Goal: Task Accomplishment & Management: Complete application form

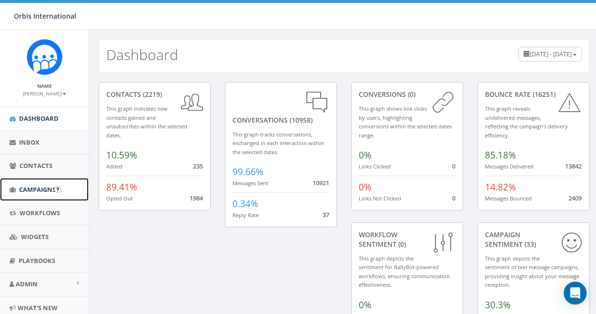
click at [35, 187] on span "Campaigns" at bounding box center [37, 189] width 37 height 9
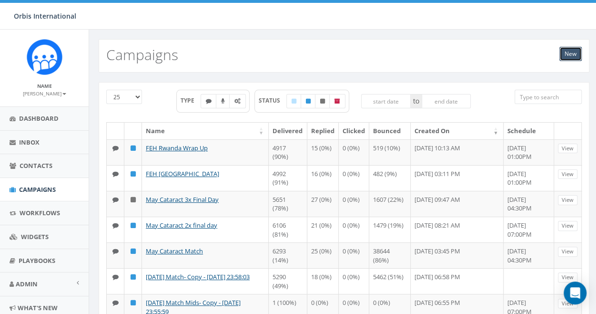
click at [567, 52] on link "New" at bounding box center [571, 54] width 22 height 14
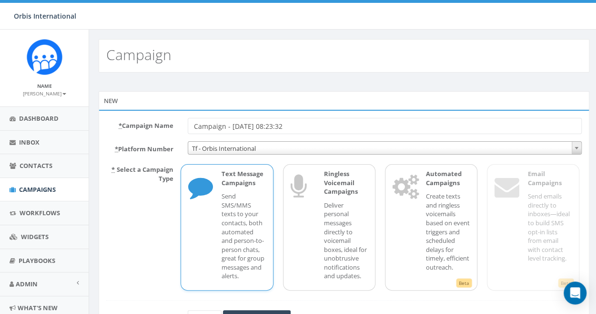
drag, startPoint x: 301, startPoint y: 125, endPoint x: 181, endPoint y: 123, distance: 120.2
click at [181, 123] on div "Campaign - 09/24/2025, 08:23:32" at bounding box center [385, 126] width 409 height 16
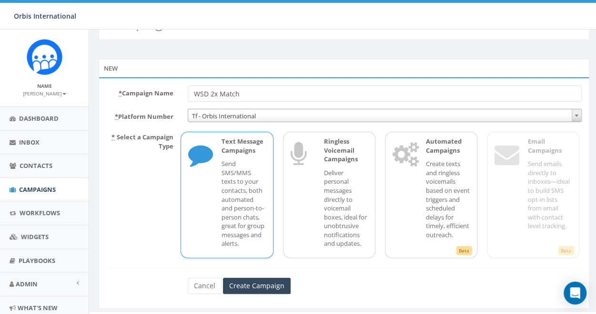
scroll to position [47, 0]
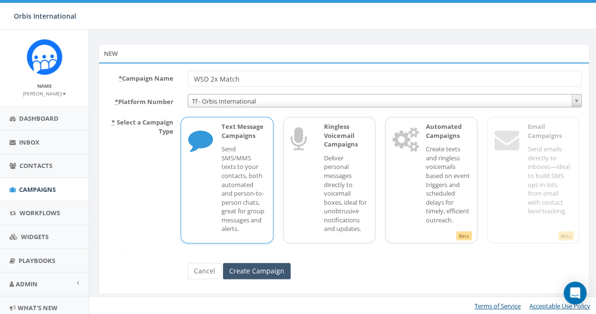
type input "WSD 2x Match"
click at [257, 268] on input "Create Campaign" at bounding box center [257, 271] width 68 height 16
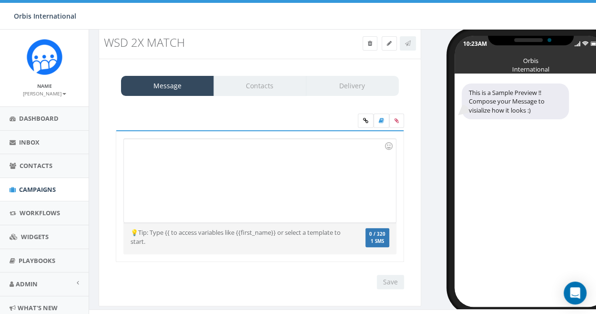
scroll to position [34, 0]
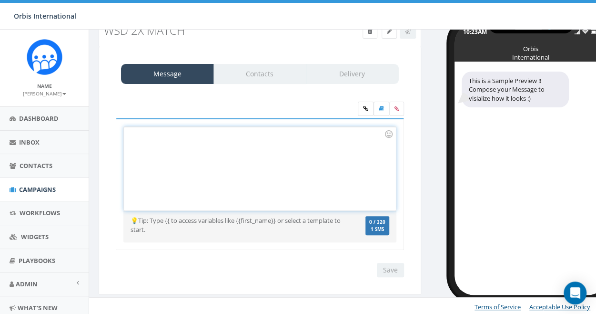
click at [140, 144] on div at bounding box center [260, 168] width 272 height 83
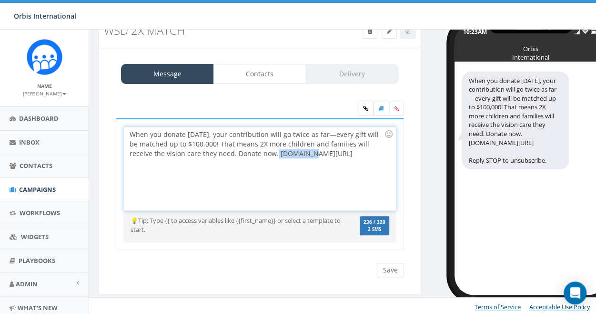
drag, startPoint x: 284, startPoint y: 154, endPoint x: 253, endPoint y: 152, distance: 31.1
click at [253, 152] on div "When you donate today, your contribution will go twice as far—every gift will b…" at bounding box center [260, 168] width 272 height 83
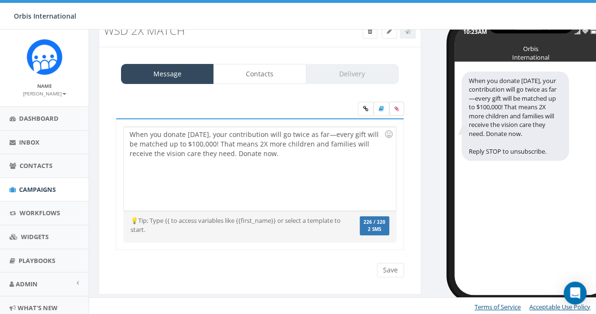
click at [398, 106] on icon at bounding box center [397, 109] width 4 height 6
click at [0, 0] on input "file" at bounding box center [0, 0] width 0 height 0
click at [397, 106] on icon at bounding box center [397, 109] width 4 height 6
click at [0, 0] on input "file" at bounding box center [0, 0] width 0 height 0
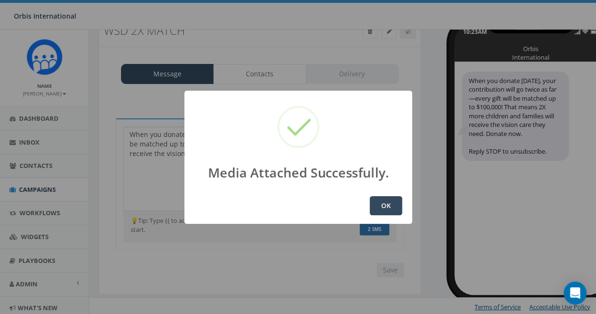
click at [386, 204] on button "OK" at bounding box center [386, 205] width 32 height 19
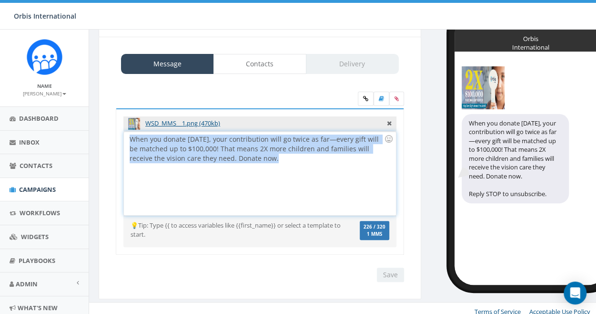
drag, startPoint x: 255, startPoint y: 161, endPoint x: 124, endPoint y: 140, distance: 132.2
click at [124, 140] on div "When you donate today, your contribution will go twice as far—every gift will b…" at bounding box center [260, 173] width 272 height 83
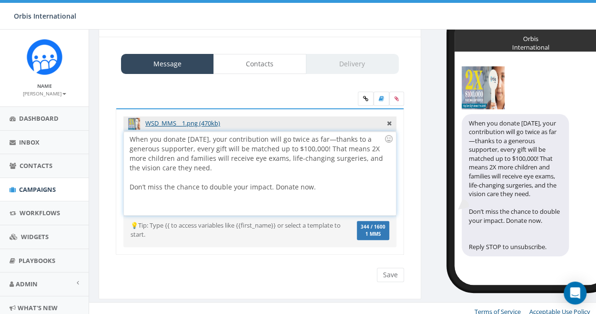
click at [128, 185] on div "When you donate today, your contribution will go twice as far—thanks to a gener…" at bounding box center [260, 173] width 272 height 83
drag, startPoint x: 271, startPoint y: 185, endPoint x: 157, endPoint y: 175, distance: 113.9
click at [157, 175] on div "When you donate today, your contribution will go twice as far—thanks to a gener…" at bounding box center [260, 173] width 272 height 83
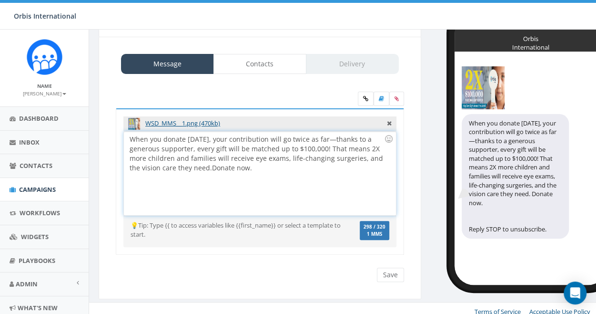
click at [259, 174] on div "When you donate today, your contribution will go twice as far—thanks to a gener…" at bounding box center [260, 173] width 272 height 83
click at [256, 166] on div "When you donate today, your contribution will go twice as far—thanks to a gener…" at bounding box center [260, 173] width 272 height 83
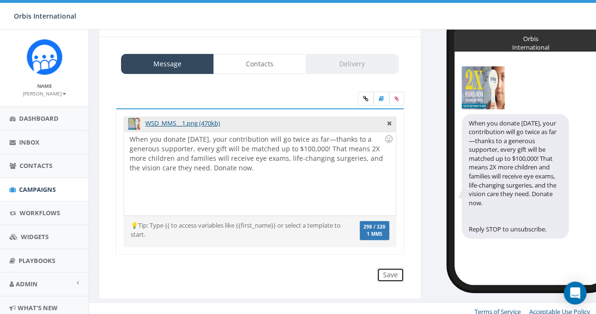
click at [394, 271] on input "Save" at bounding box center [390, 274] width 27 height 14
click at [32, 188] on span "Campaigns" at bounding box center [37, 189] width 37 height 9
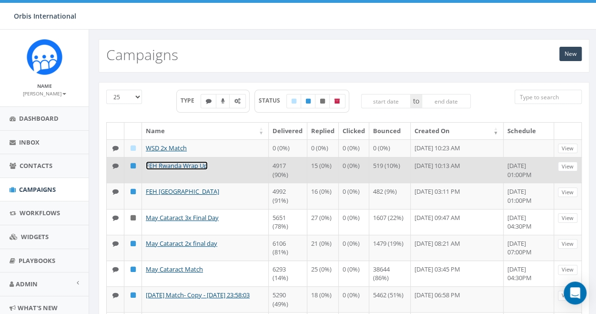
click at [185, 170] on link "FEH Rwanda Wrap Up" at bounding box center [177, 165] width 62 height 9
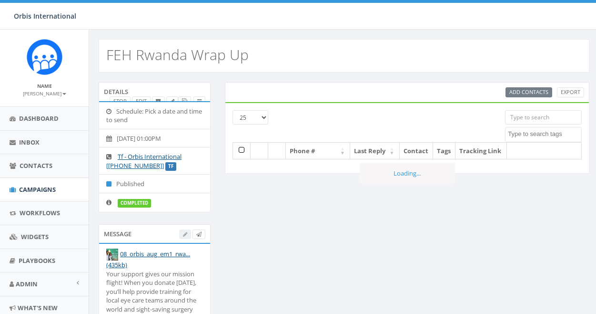
select select
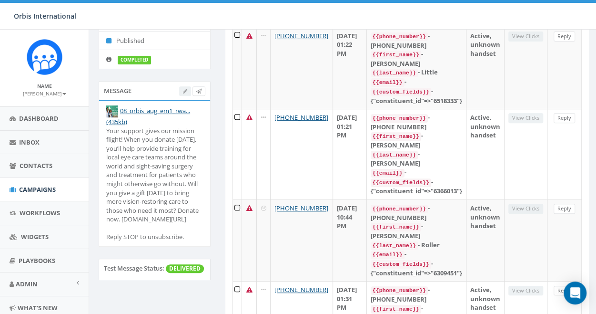
scroll to position [191, 0]
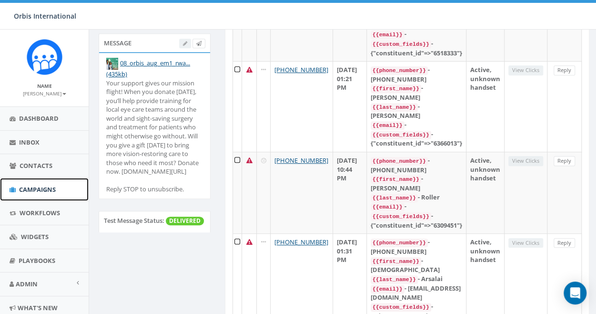
click at [30, 185] on span "Campaigns" at bounding box center [37, 189] width 37 height 9
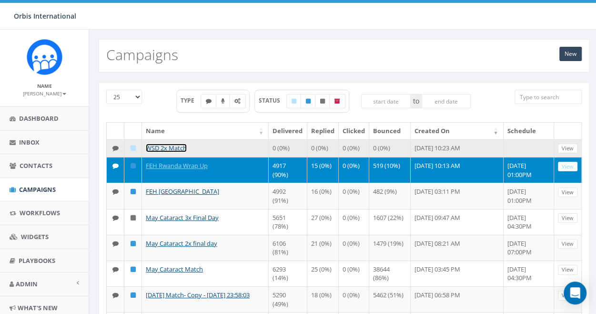
click at [169, 144] on link "WSD 2x Match" at bounding box center [166, 148] width 41 height 9
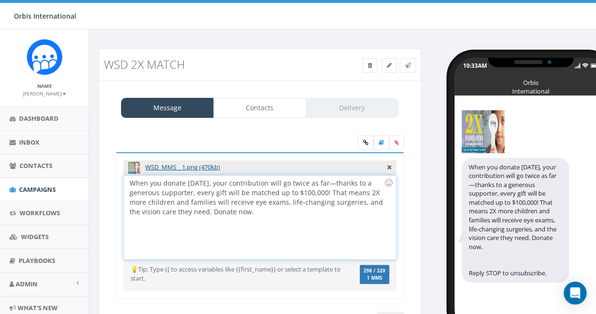
click at [246, 215] on div "When you donate today, your contribution will go twice as far—thanks to a gener…" at bounding box center [260, 216] width 272 height 83
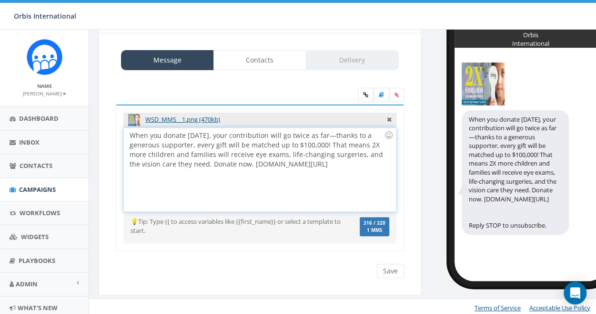
scroll to position [49, 0]
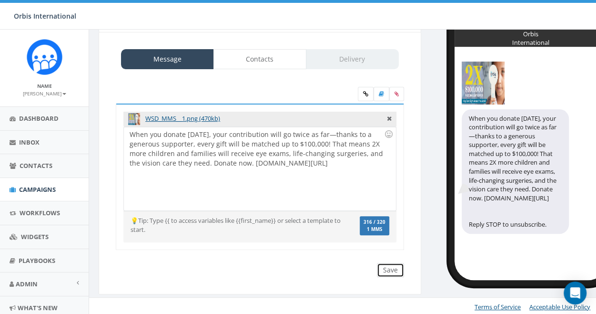
click at [391, 266] on input "Save" at bounding box center [390, 270] width 27 height 14
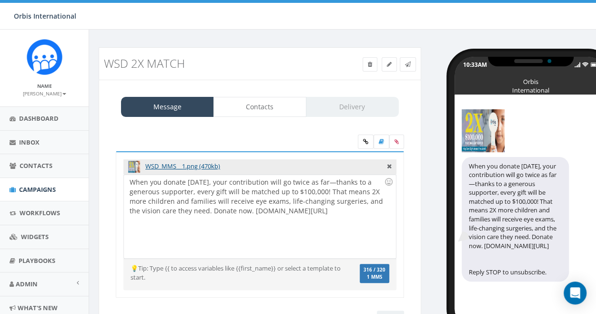
scroll to position [0, 0]
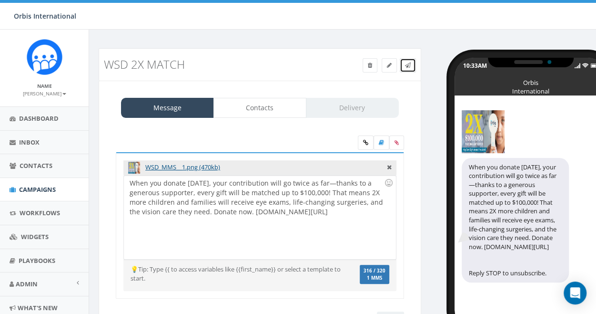
click at [407, 65] on icon at bounding box center [408, 65] width 6 height 6
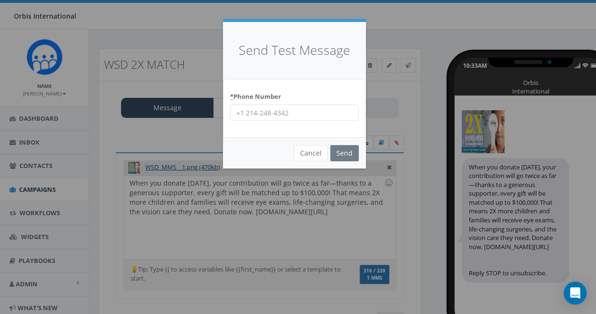
click at [249, 113] on input "* Phone Number" at bounding box center [294, 112] width 129 height 16
type input "2316702832"
click at [345, 152] on input "Send" at bounding box center [344, 153] width 29 height 16
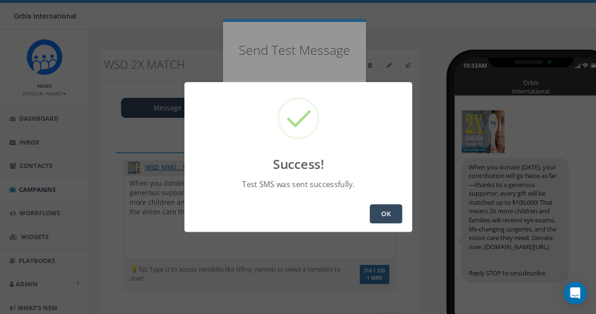
click at [387, 218] on button "OK" at bounding box center [386, 213] width 32 height 19
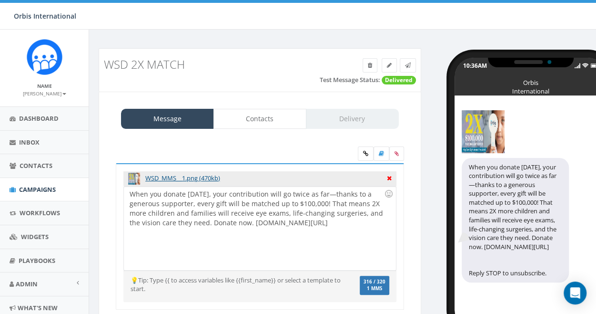
click at [389, 175] on icon at bounding box center [389, 177] width 5 height 9
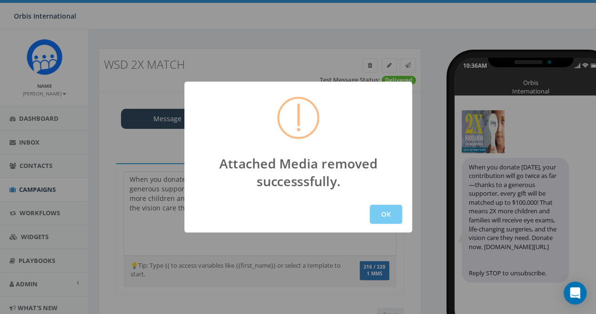
click at [391, 215] on button "OK" at bounding box center [386, 214] width 32 height 19
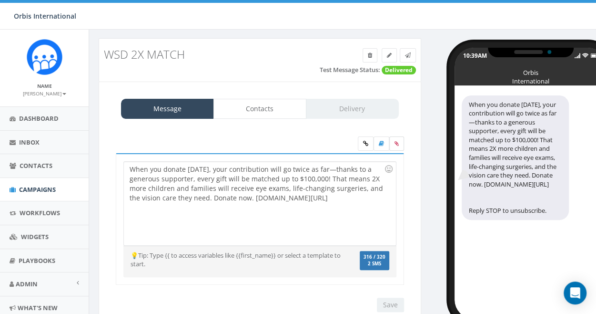
click at [401, 138] on label at bounding box center [397, 143] width 15 height 14
click at [0, 0] on input "file" at bounding box center [0, 0] width 0 height 0
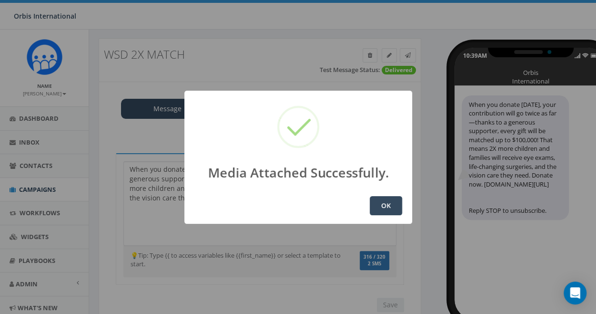
click at [385, 203] on button "OK" at bounding box center [386, 205] width 32 height 19
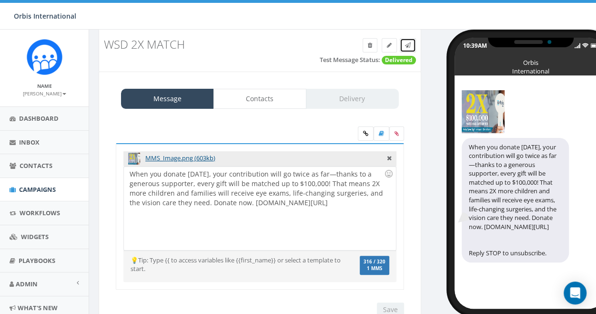
click at [407, 43] on icon at bounding box center [408, 45] width 6 height 6
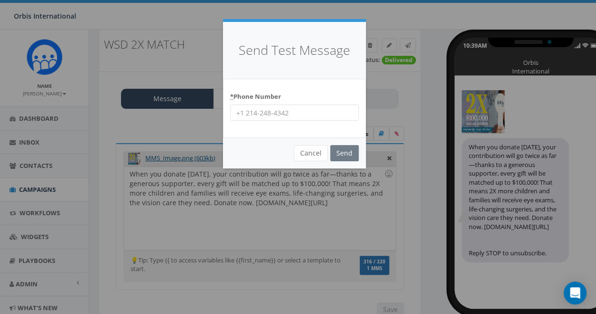
click at [283, 108] on input "* Phone Number" at bounding box center [294, 112] width 129 height 16
type input "231-670-2832"
click at [341, 154] on input "Send" at bounding box center [344, 153] width 29 height 16
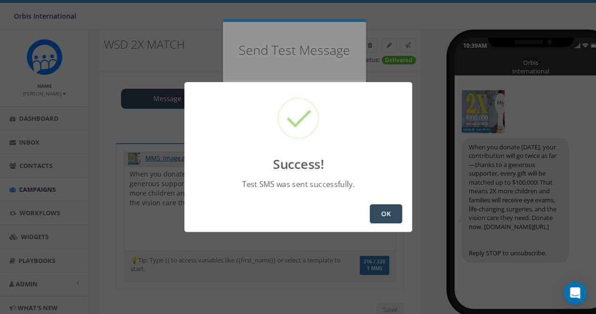
click at [389, 214] on button "OK" at bounding box center [386, 213] width 32 height 19
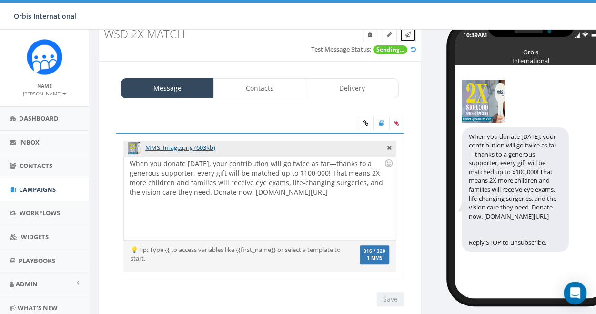
click at [409, 32] on icon at bounding box center [408, 35] width 6 height 6
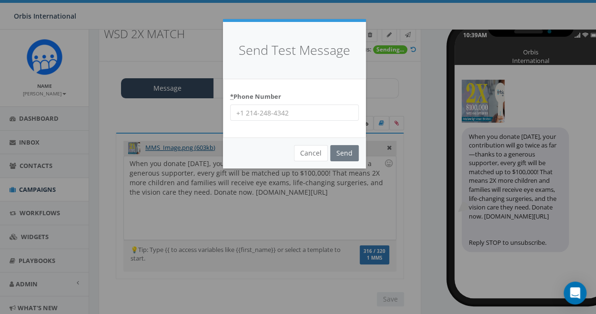
click at [263, 114] on input "* Phone Number" at bounding box center [294, 112] width 129 height 16
type input "7"
type input "8185844325"
click at [349, 149] on input "Send" at bounding box center [344, 153] width 29 height 16
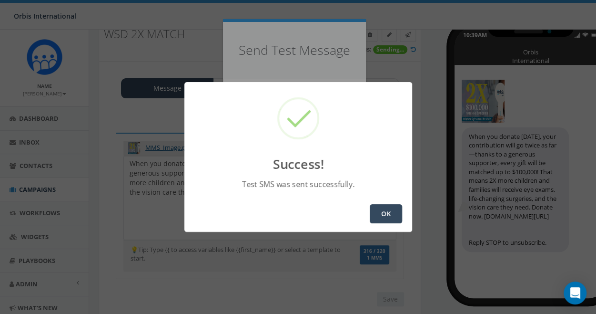
click at [385, 216] on button "OK" at bounding box center [386, 213] width 32 height 19
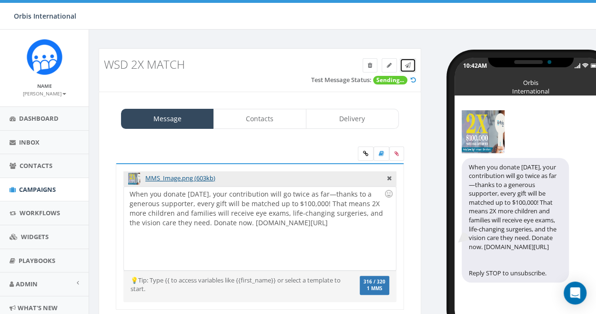
click at [407, 61] on span at bounding box center [408, 65] width 6 height 8
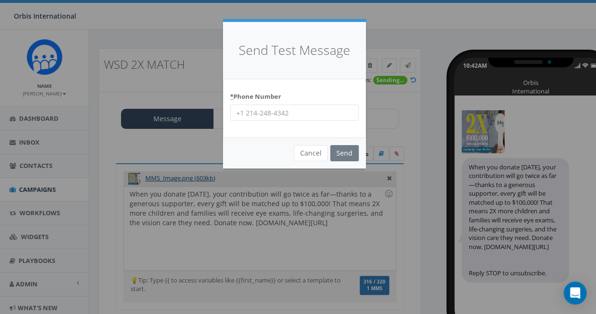
click at [268, 112] on input "* Phone Number" at bounding box center [294, 112] width 129 height 16
type input "5124666325"
click at [342, 152] on input "Send" at bounding box center [344, 153] width 29 height 16
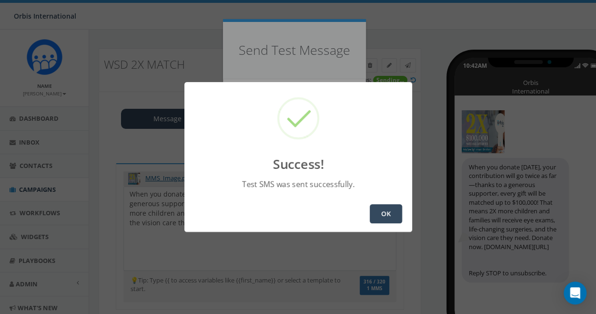
click at [385, 215] on button "OK" at bounding box center [386, 213] width 32 height 19
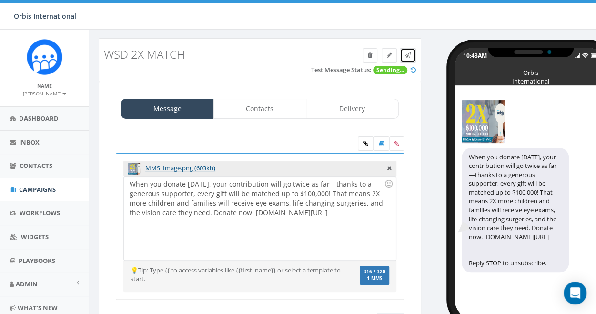
click at [408, 51] on span at bounding box center [408, 55] width 6 height 8
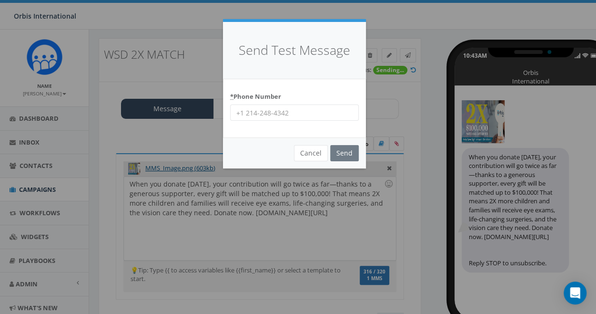
click at [236, 114] on input "* Phone Number" at bounding box center [294, 112] width 129 height 16
type input "301-795-5226"
click at [344, 153] on input "Send" at bounding box center [344, 153] width 29 height 16
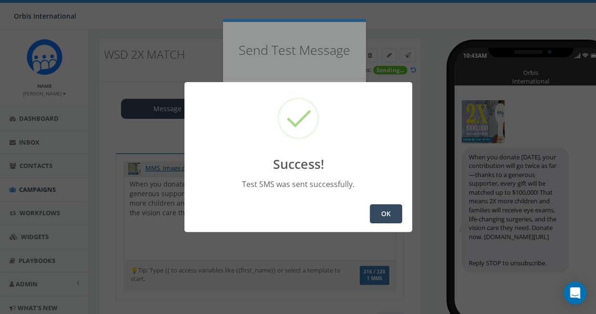
click at [392, 207] on button "OK" at bounding box center [386, 213] width 32 height 19
